Goal: Find specific page/section: Find specific page/section

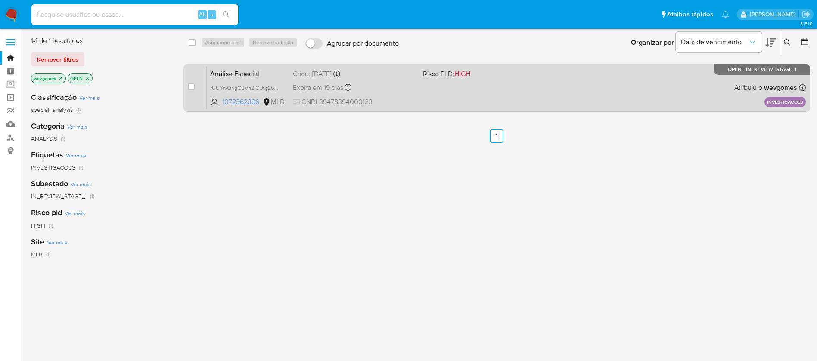
click at [404, 96] on div "Análise Especial rUUYrvQ4gQ3Vh2lCUtg264Fx 1072362396 MLB Risco PLD: HIGH Criou:…" at bounding box center [506, 87] width 599 height 43
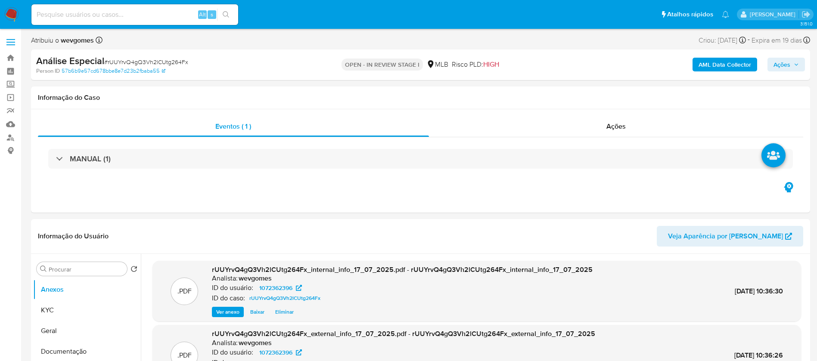
scroll to position [86, 0]
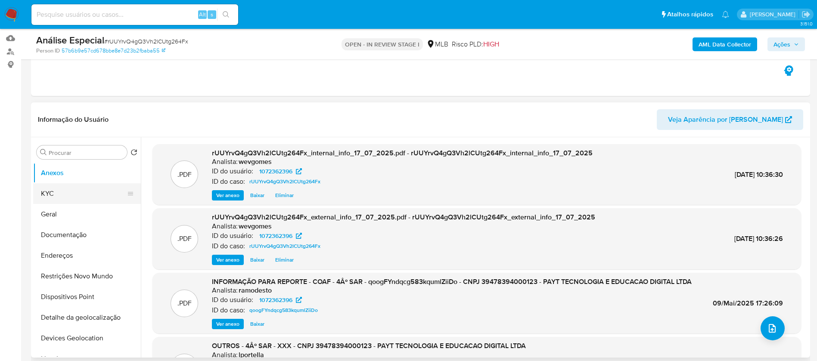
click at [57, 199] on button "KYC" at bounding box center [83, 193] width 101 height 21
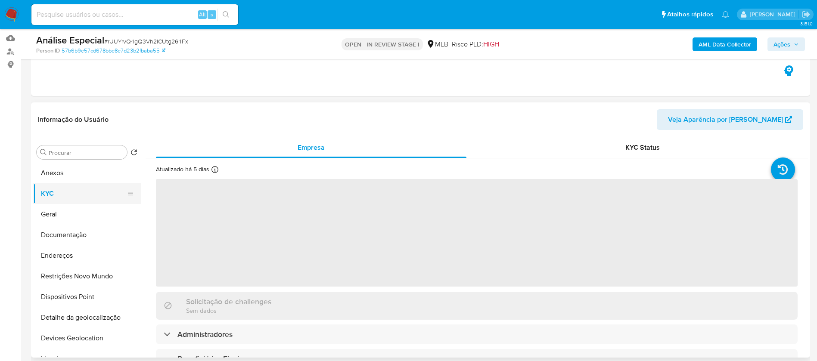
select select "10"
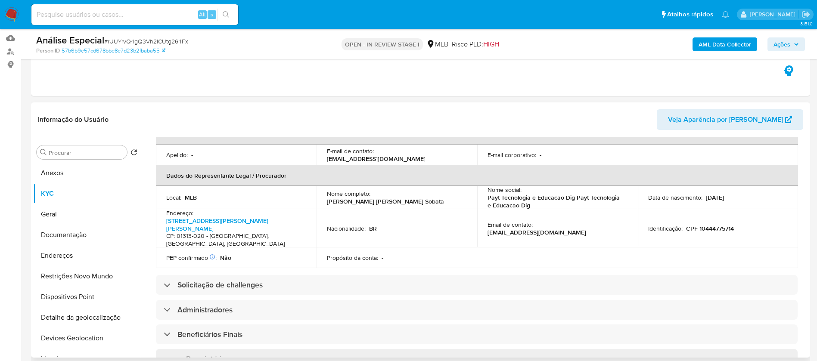
scroll to position [258, 0]
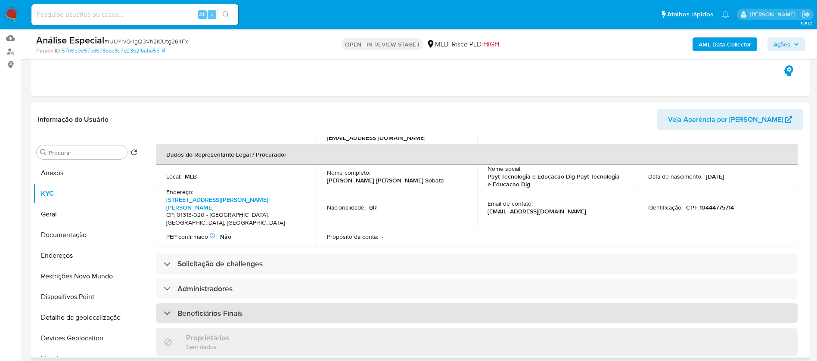
click at [302, 304] on div "Beneficiários Finais" at bounding box center [477, 314] width 642 height 20
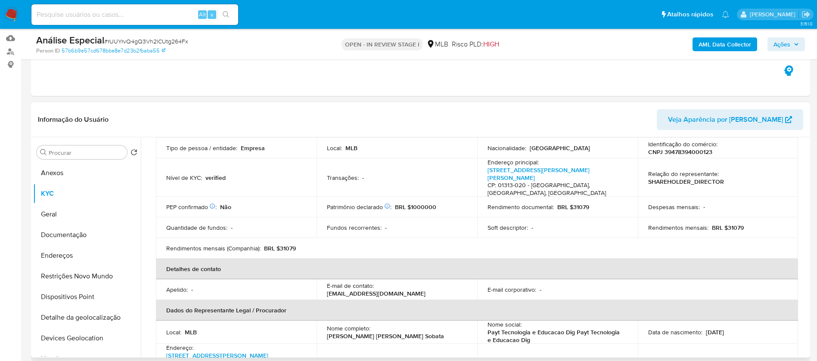
scroll to position [16, 0]
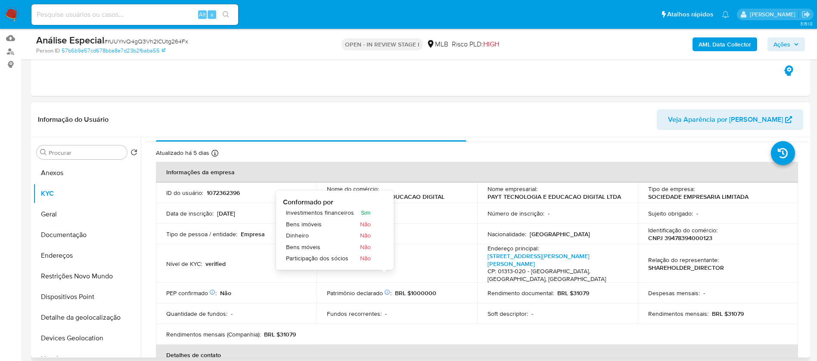
click at [385, 289] on icon at bounding box center [387, 292] width 6 height 6
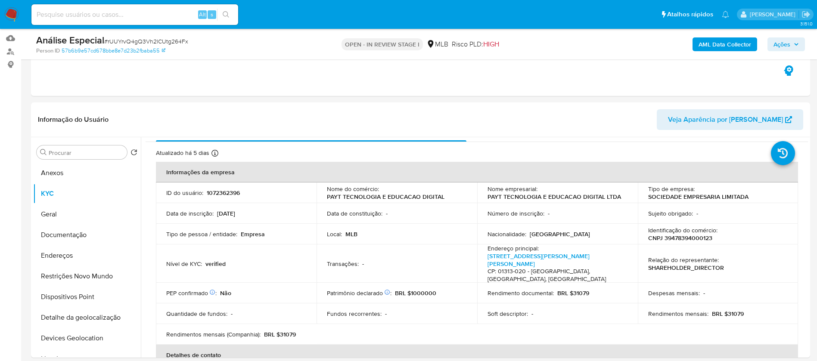
click at [9, 16] on img at bounding box center [11, 14] width 15 height 15
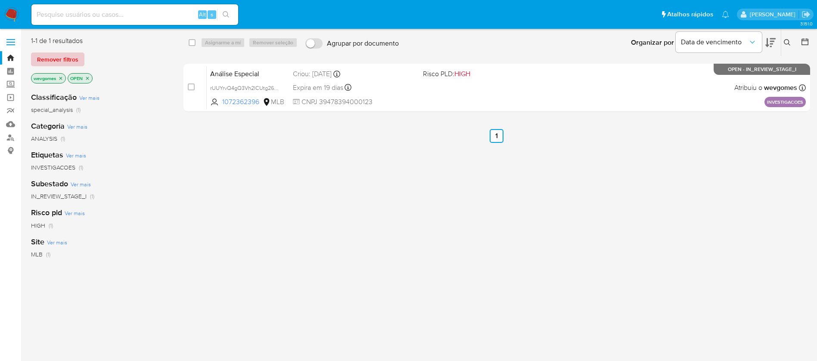
click at [61, 60] on span "Remover filtros" at bounding box center [57, 59] width 41 height 12
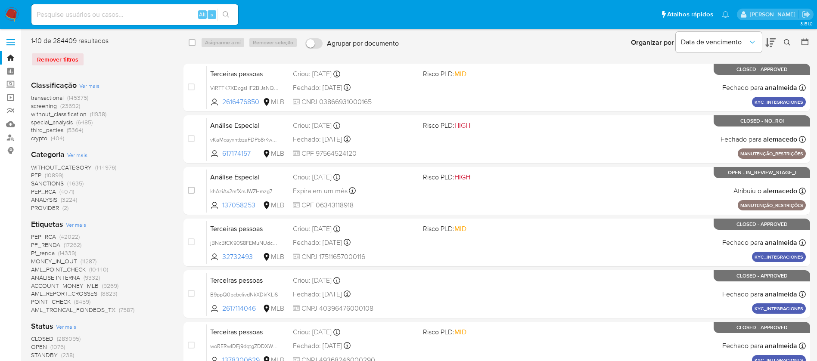
scroll to position [172, 0]
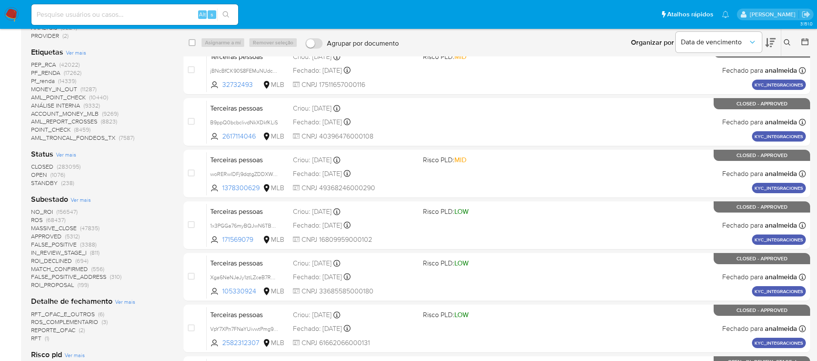
click at [40, 175] on span "OPEN" at bounding box center [39, 175] width 16 height 9
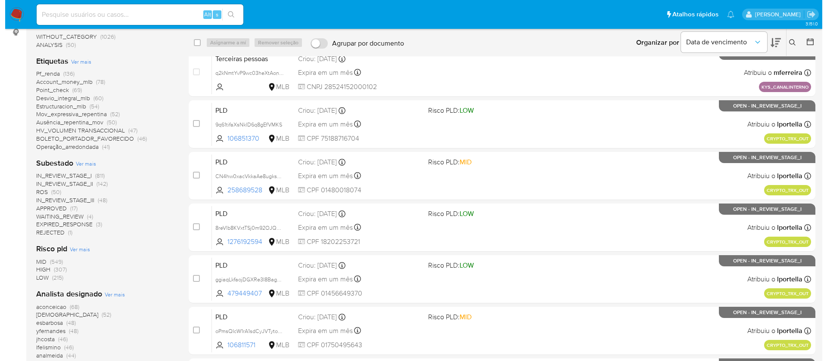
scroll to position [86, 0]
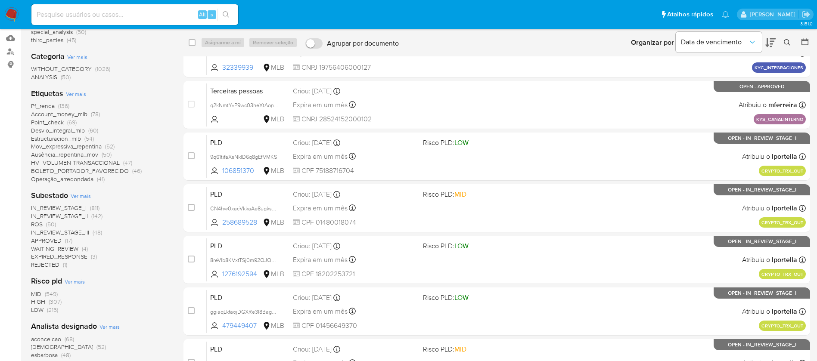
click at [70, 91] on span "Ver mais" at bounding box center [76, 94] width 20 height 8
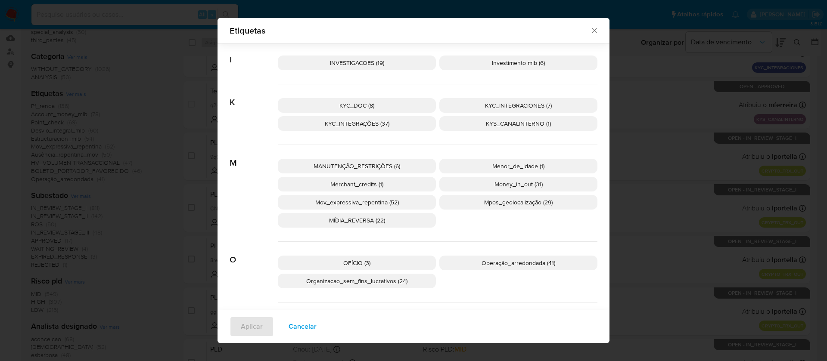
scroll to position [597, 0]
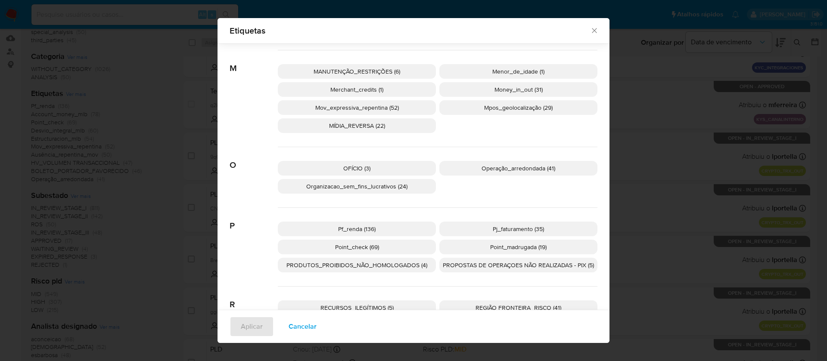
click at [502, 230] on span "Pj_faturamento (35)" at bounding box center [518, 229] width 51 height 9
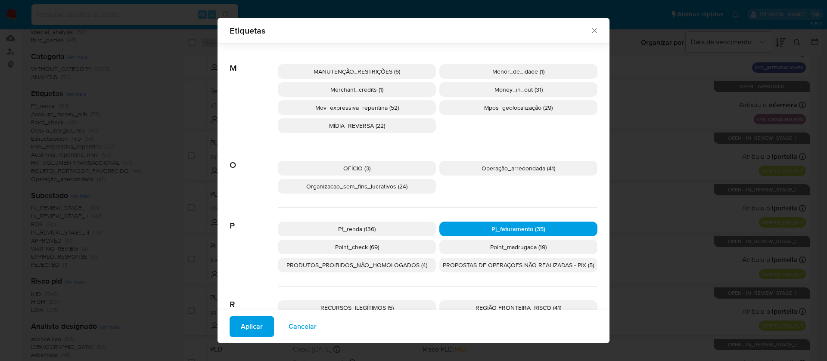
click at [246, 330] on span "Aplicar" at bounding box center [252, 326] width 22 height 19
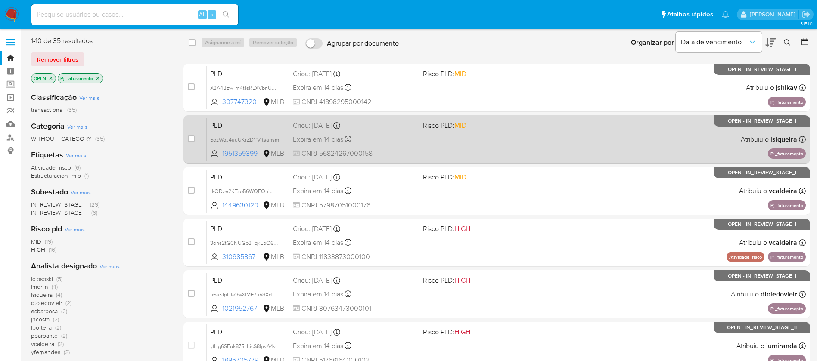
click at [523, 154] on div "PLD 5ozWgJ4auUKrZD1fVjtsahsm 1951359399 MLB Risco PLD: MID Criou: 12/07/2025 Cr…" at bounding box center [506, 139] width 599 height 43
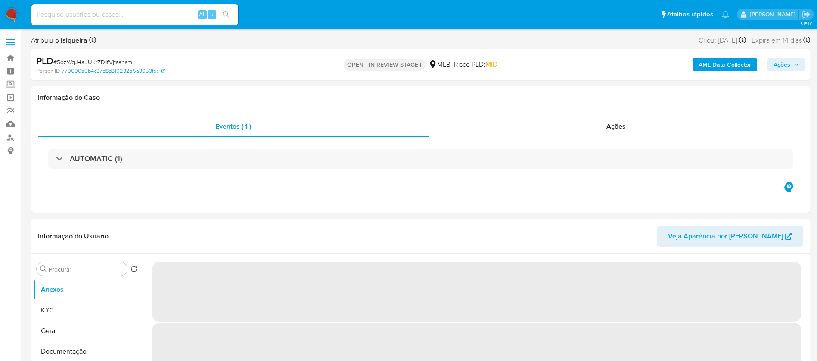
select select "10"
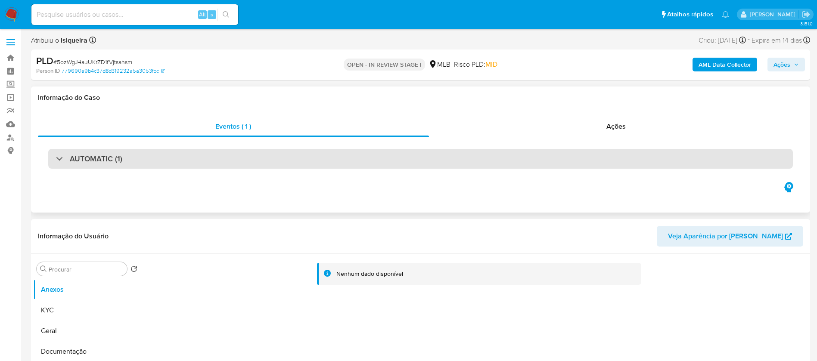
click at [198, 161] on div "AUTOMATIC (1)" at bounding box center [420, 159] width 745 height 20
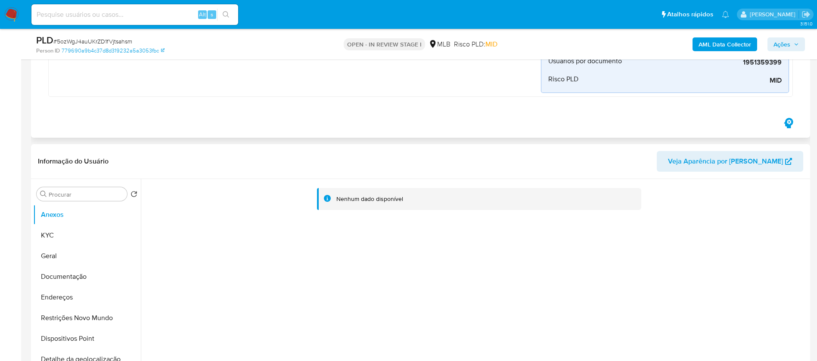
scroll to position [345, 0]
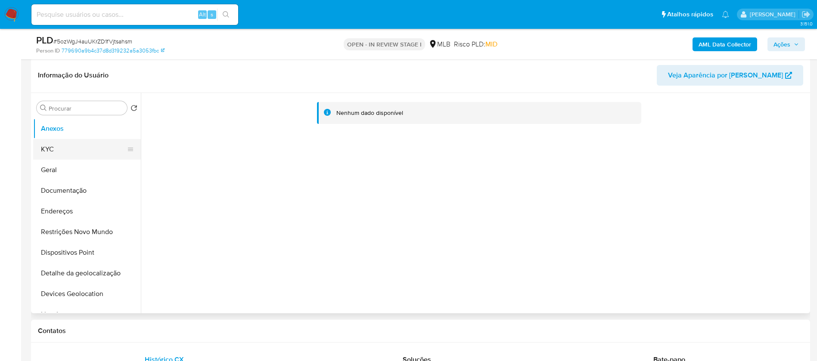
click at [56, 156] on button "KYC" at bounding box center [83, 149] width 101 height 21
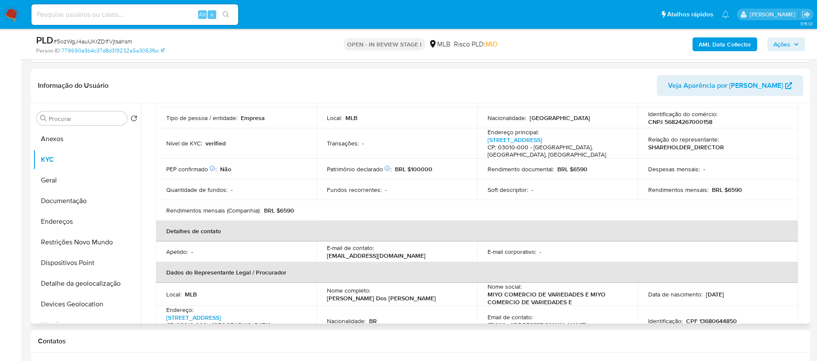
scroll to position [86, 0]
